Goal: Task Accomplishment & Management: Use online tool/utility

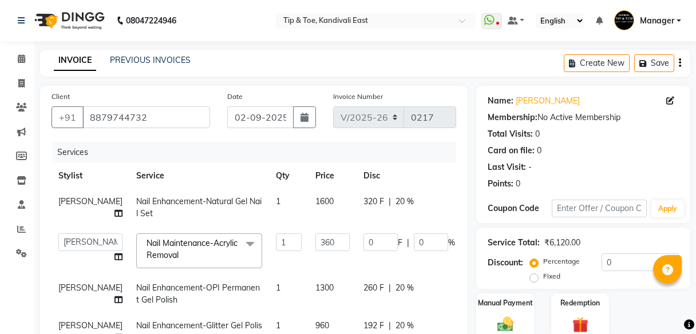
select select "7846"
select select "85200"
select select "70282"
select select "85200"
select select "service"
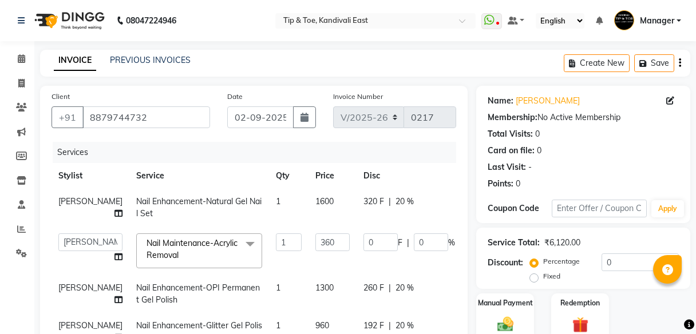
select select "85200"
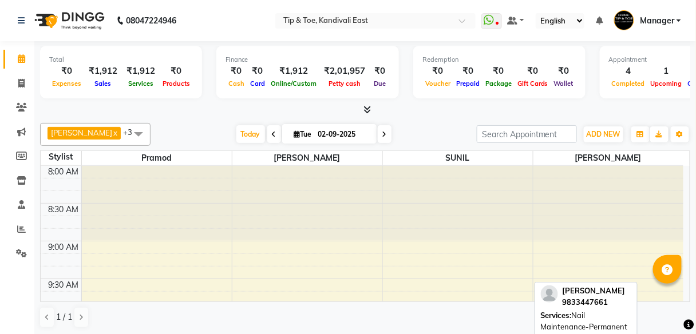
scroll to position [824, 0]
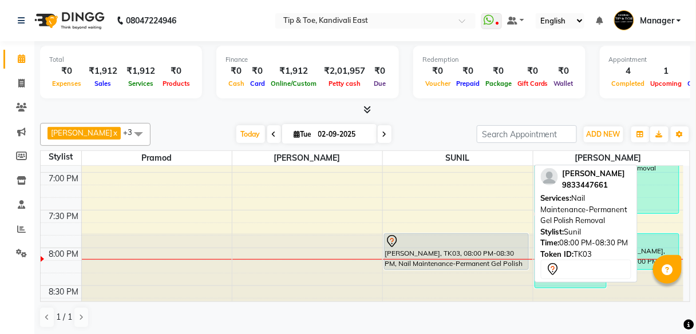
click at [455, 241] on div at bounding box center [456, 242] width 142 height 14
select select "7"
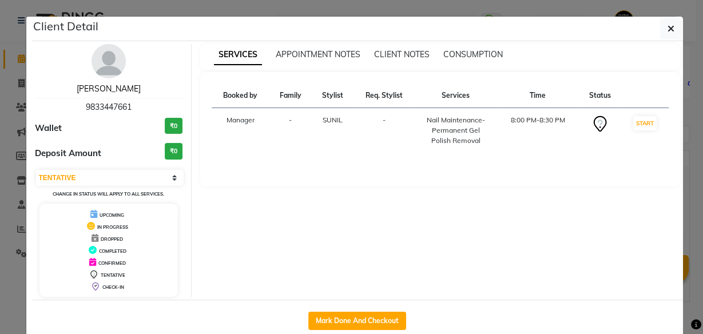
click at [101, 90] on link "Renu Nayal" at bounding box center [109, 89] width 64 height 10
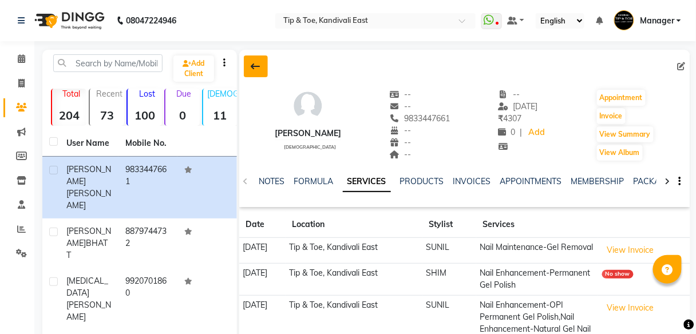
click at [249, 65] on button at bounding box center [256, 66] width 24 height 22
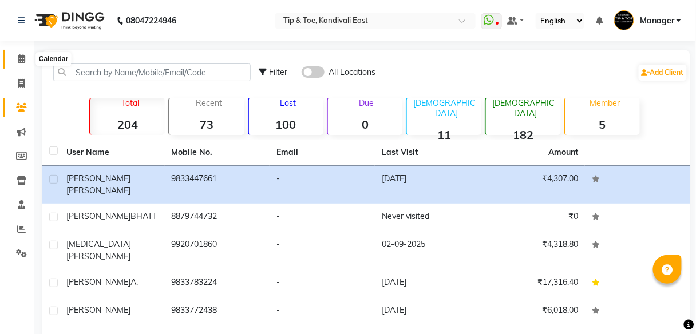
click at [19, 58] on icon at bounding box center [21, 58] width 7 height 9
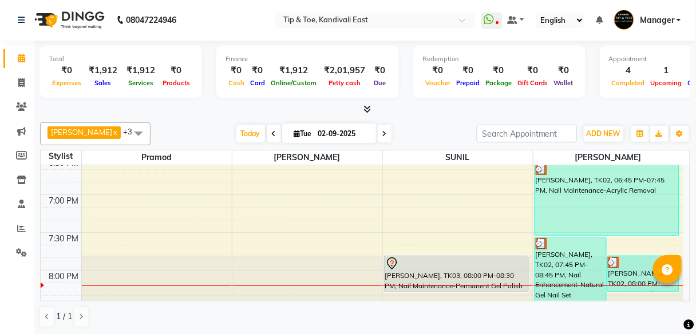
scroll to position [828, 0]
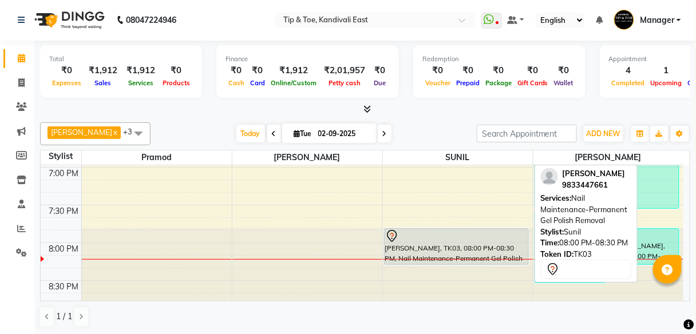
click at [456, 237] on div at bounding box center [456, 236] width 142 height 14
select select "7"
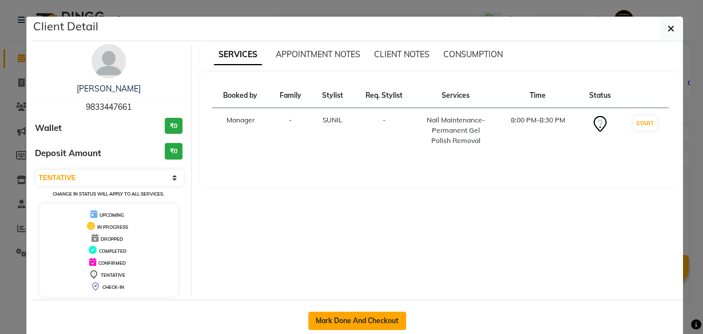
click at [362, 320] on button "Mark Done And Checkout" at bounding box center [357, 321] width 98 height 18
select select "7846"
select select "service"
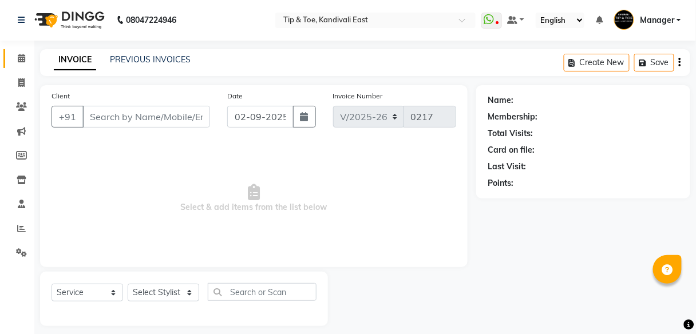
type input "9833447661"
select select "70282"
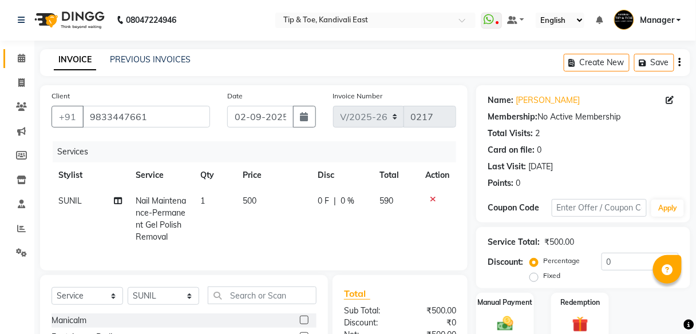
scroll to position [92, 0]
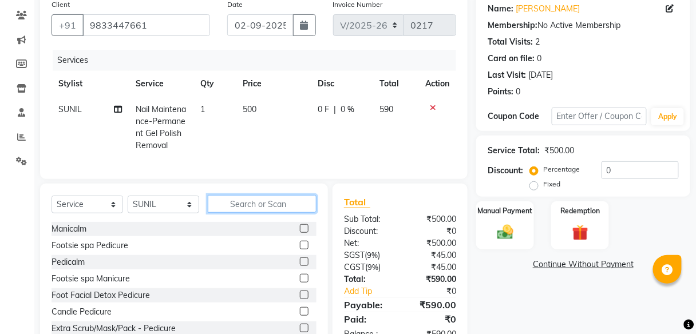
click at [236, 212] on input "text" at bounding box center [262, 204] width 109 height 18
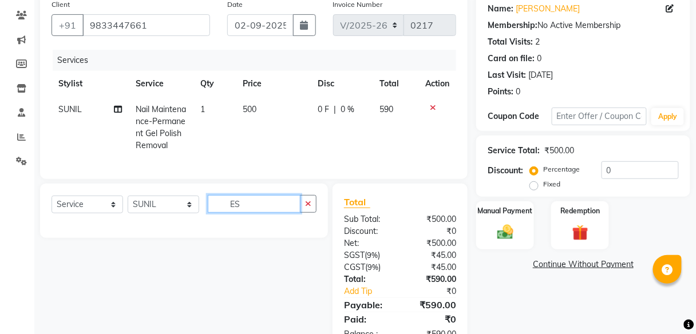
type input "E"
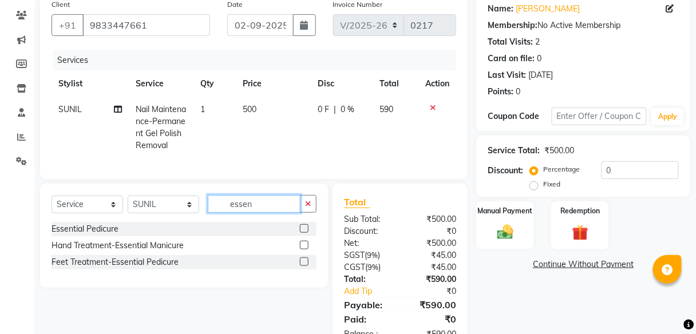
type input "essen"
click at [303, 249] on label at bounding box center [304, 245] width 9 height 9
click at [303, 249] on input "checkbox" at bounding box center [303, 245] width 7 height 7
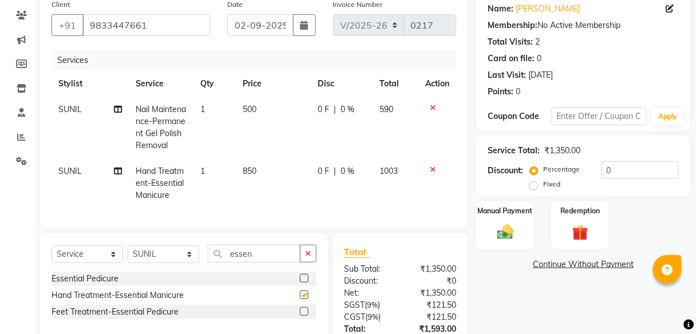
checkbox input "false"
click at [251, 171] on span "850" at bounding box center [250, 171] width 14 height 10
select select "70282"
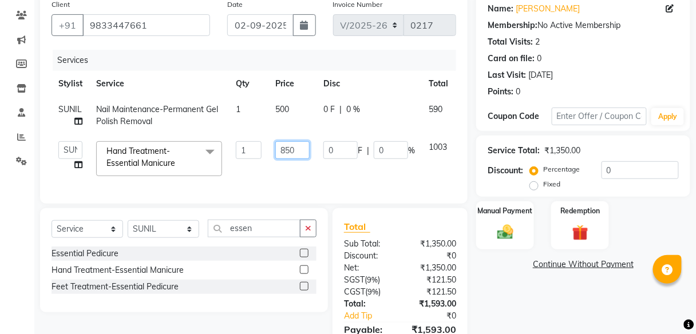
click at [287, 147] on input "850" at bounding box center [292, 150] width 34 height 18
type input "1000"
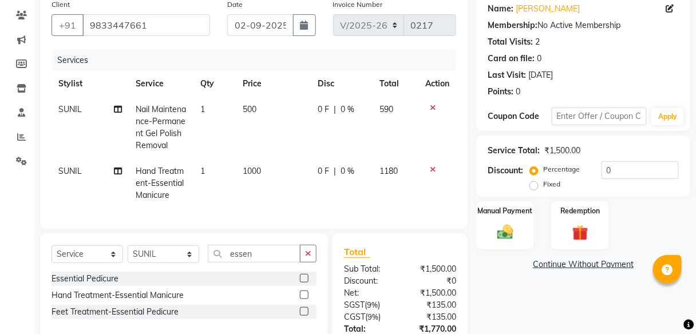
drag, startPoint x: 292, startPoint y: 181, endPoint x: 296, endPoint y: 186, distance: 6.5
click at [295, 184] on td "1000" at bounding box center [273, 183] width 75 height 50
select select "70282"
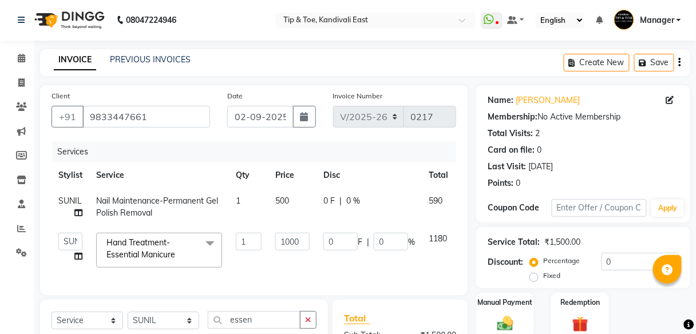
scroll to position [0, 0]
